Goal: Information Seeking & Learning: Learn about a topic

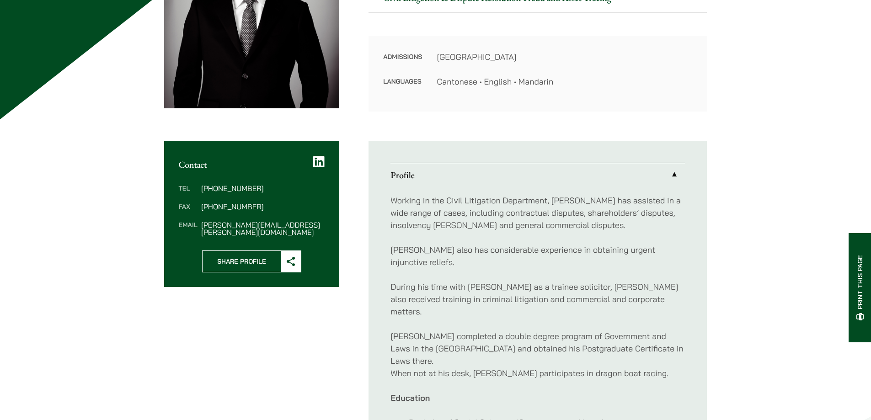
scroll to position [274, 0]
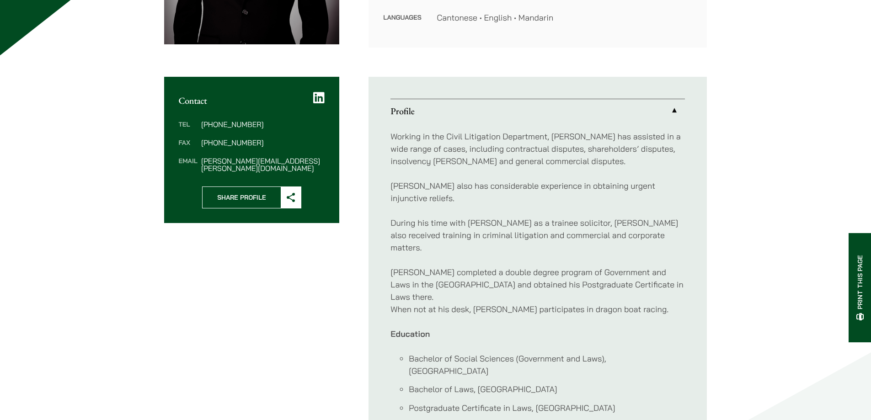
click at [335, 301] on div "Contact Tel [PHONE_NUMBER] Fax [PHONE_NUMBER] Email [PERSON_NAME][EMAIL_ADDRESS…" at bounding box center [435, 272] width 543 height 391
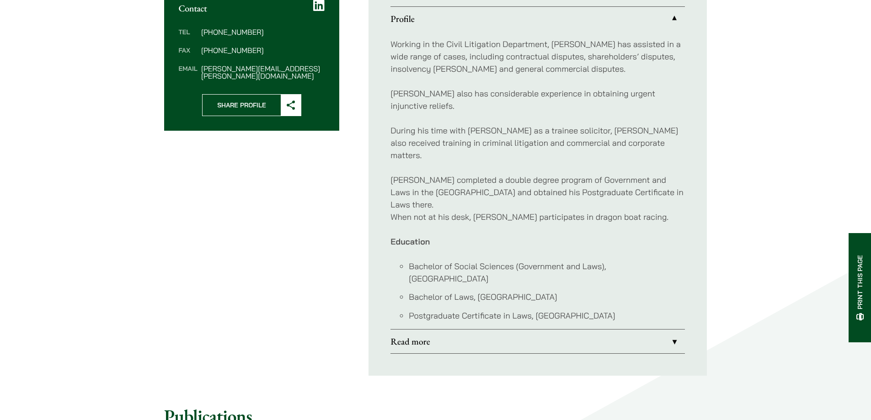
scroll to position [457, 0]
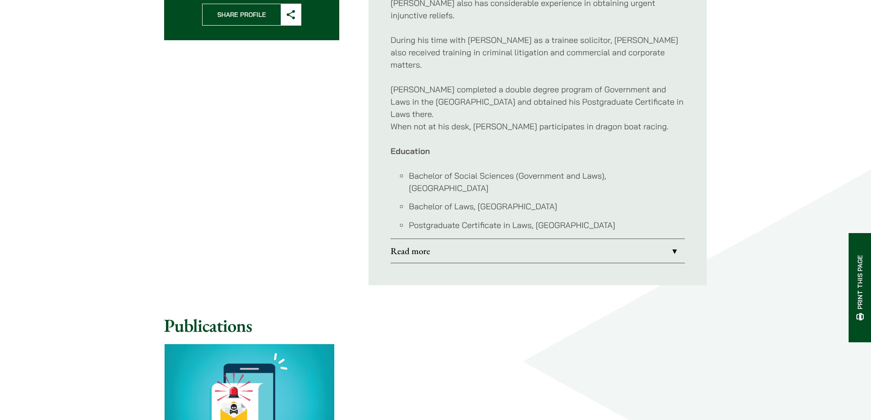
click at [544, 219] on li "Postgraduate Certificate in Laws, [GEOGRAPHIC_DATA]" at bounding box center [547, 225] width 276 height 12
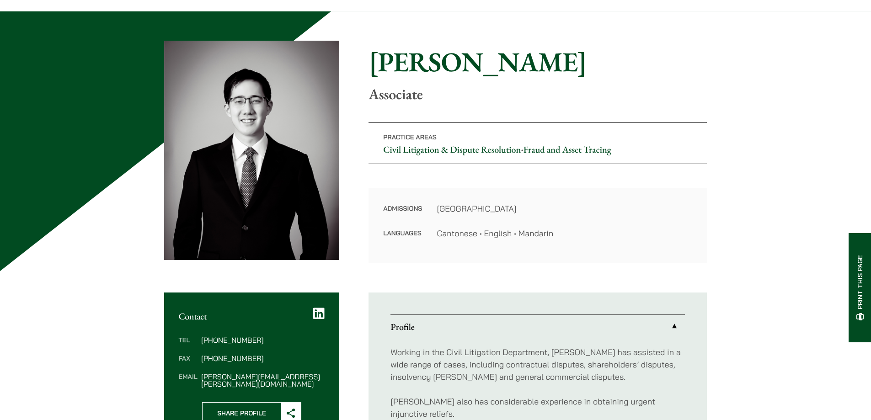
scroll to position [0, 0]
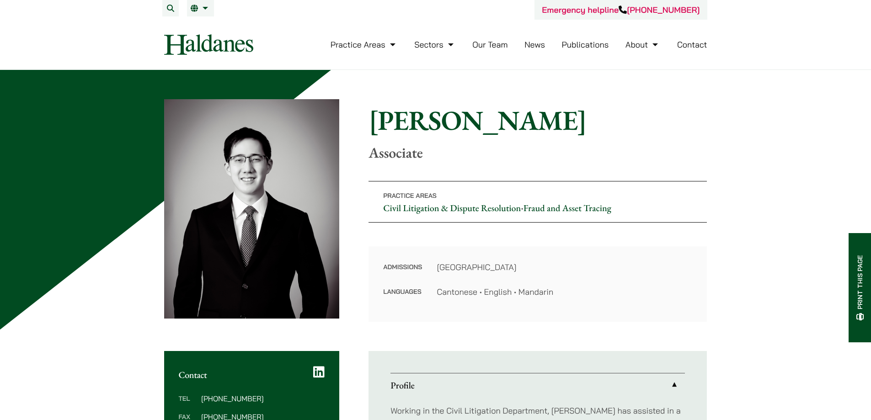
click at [498, 44] on link "Our Team" at bounding box center [489, 44] width 35 height 11
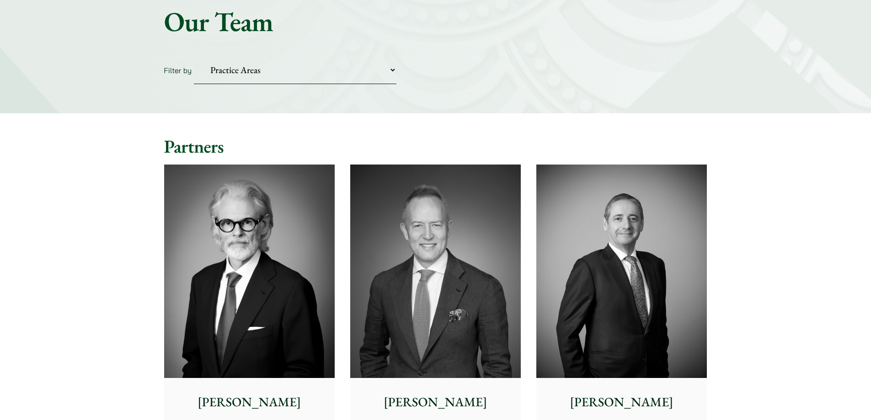
scroll to position [183, 0]
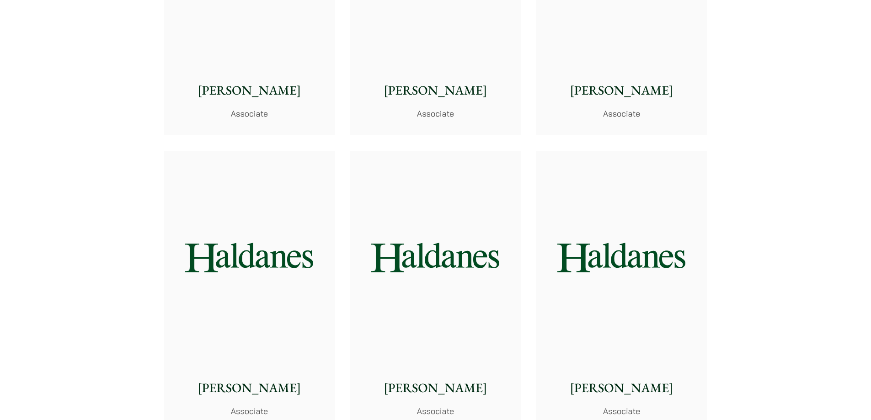
scroll to position [3246, 0]
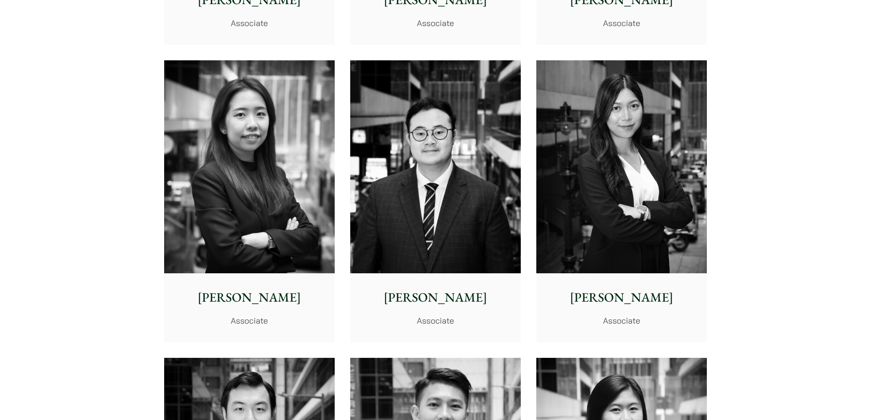
click at [455, 195] on img at bounding box center [435, 167] width 171 height 214
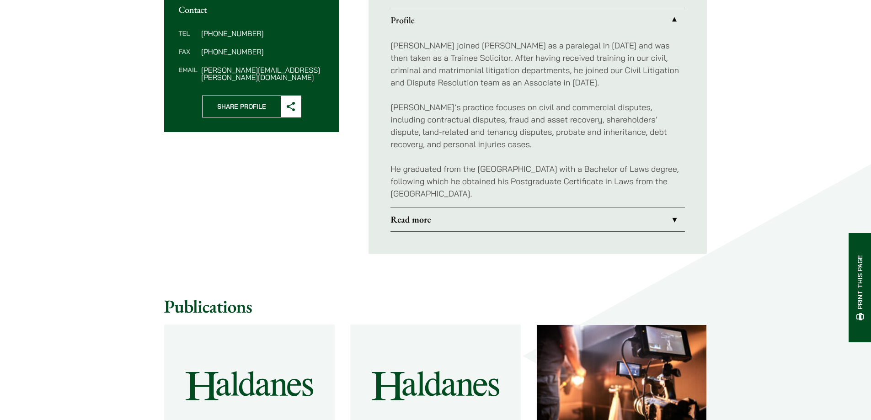
scroll to position [366, 0]
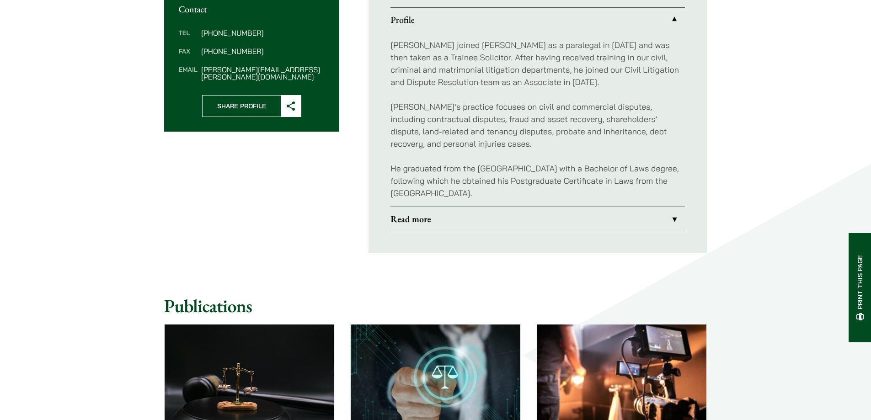
click at [653, 216] on link "Read more" at bounding box center [537, 219] width 294 height 24
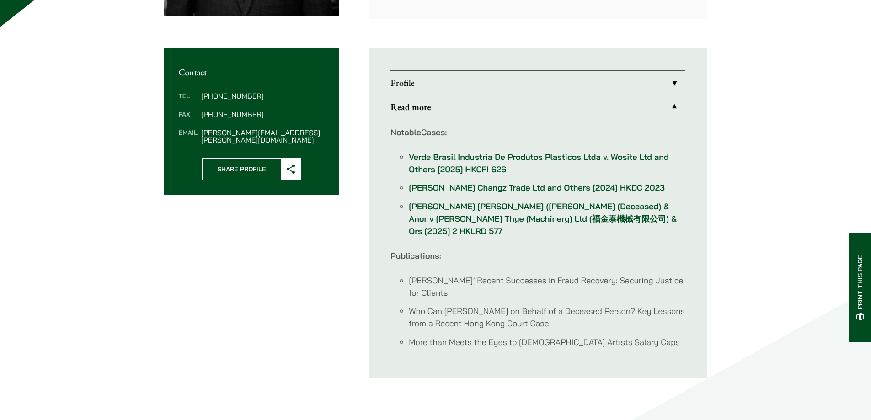
scroll to position [229, 0]
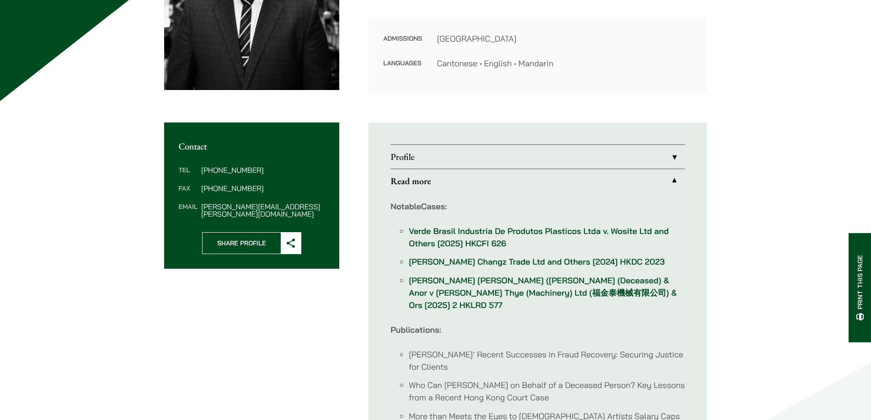
click at [672, 159] on link "Profile" at bounding box center [537, 157] width 294 height 24
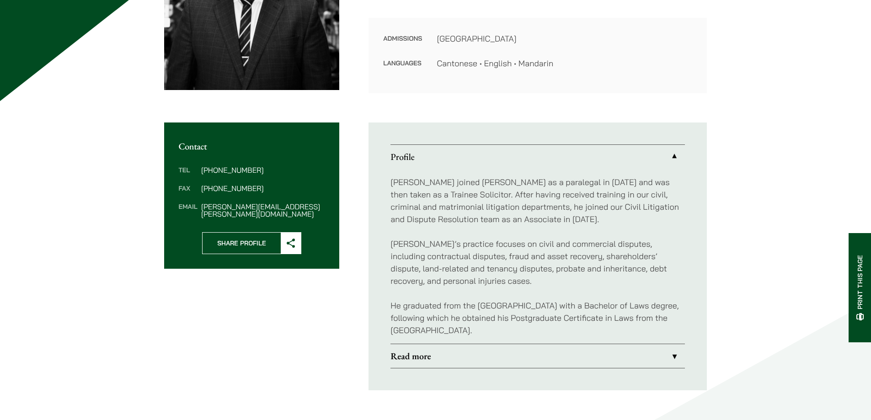
click at [678, 351] on link "Read more" at bounding box center [537, 356] width 294 height 24
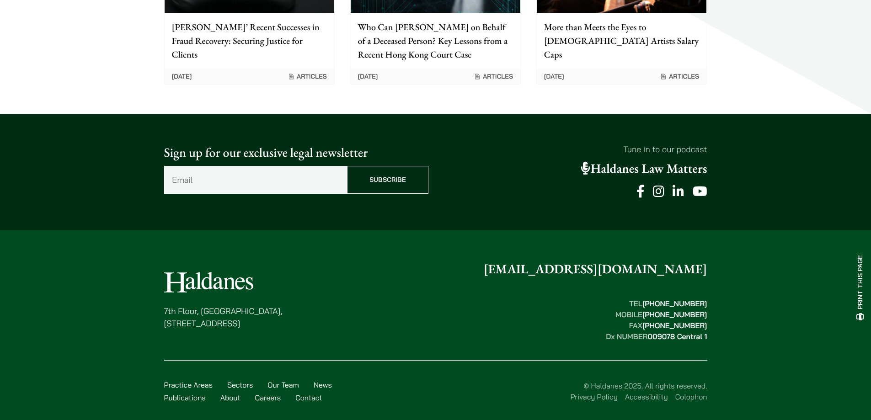
scroll to position [587, 0]
